Goal: Task Accomplishment & Management: Complete application form

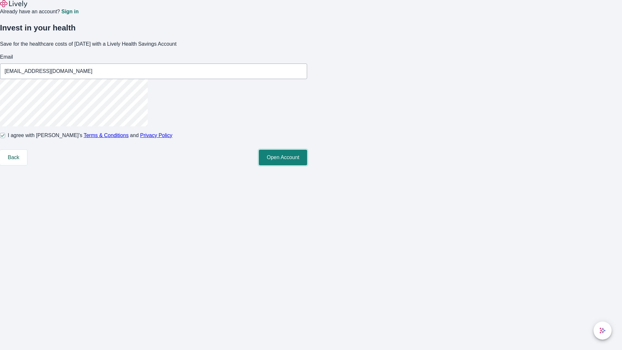
click at [307, 165] on button "Open Account" at bounding box center [283, 158] width 48 height 16
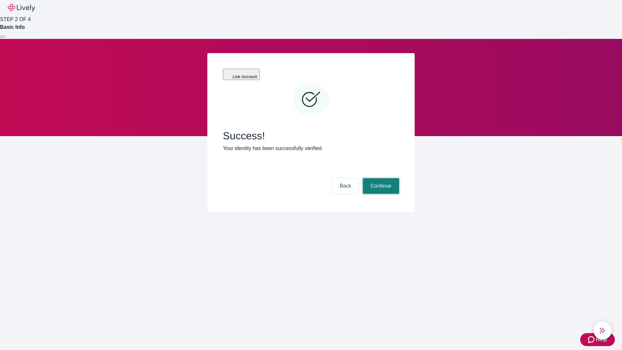
click at [380, 178] on button "Continue" at bounding box center [381, 186] width 36 height 16
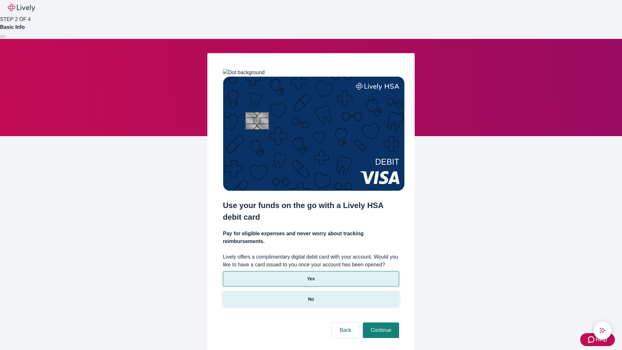
click at [311, 296] on p "No" at bounding box center [311, 299] width 6 height 7
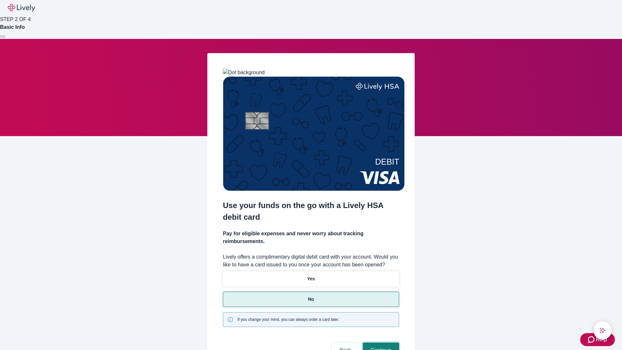
click at [380, 343] on button "Continue" at bounding box center [381, 351] width 36 height 16
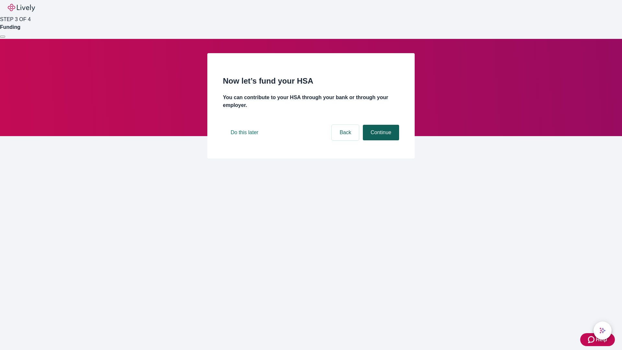
click at [380, 140] on button "Continue" at bounding box center [381, 133] width 36 height 16
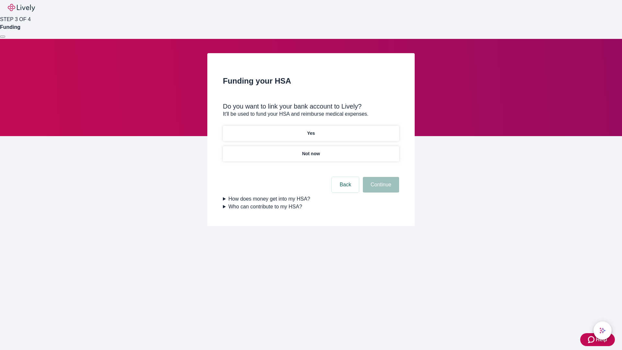
click at [311, 130] on p "Yes" at bounding box center [311, 133] width 8 height 7
click at [380, 177] on button "Continue" at bounding box center [381, 185] width 36 height 16
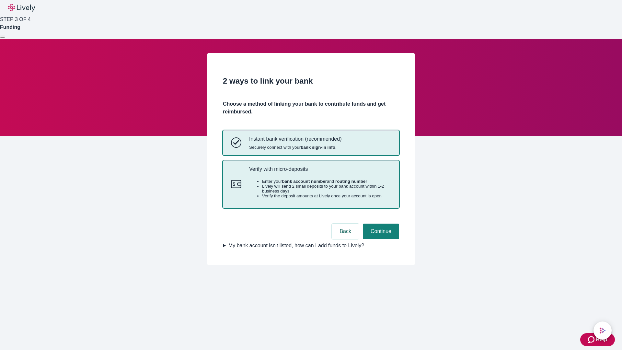
click at [320, 172] on p "Verify with micro-deposits" at bounding box center [320, 169] width 142 height 6
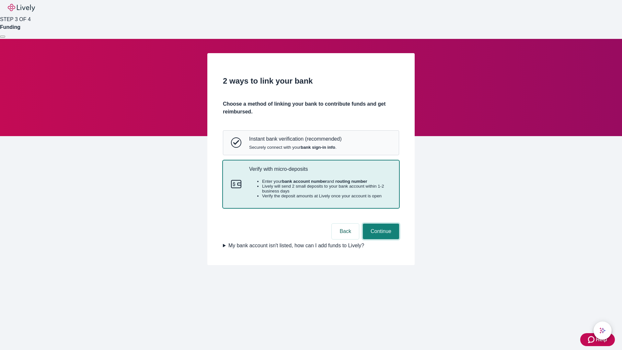
click at [380, 239] on button "Continue" at bounding box center [381, 232] width 36 height 16
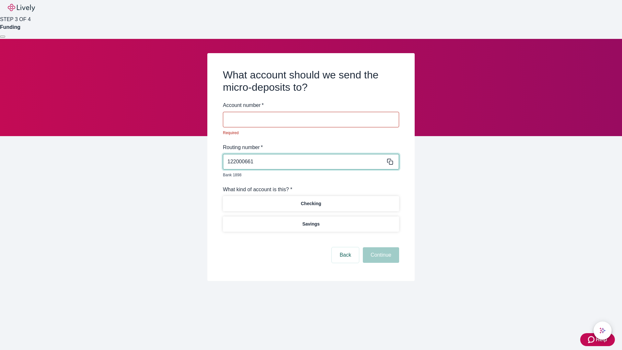
type input "122000661"
type input "567720"
